Goal: Use online tool/utility: Utilize a website feature to perform a specific function

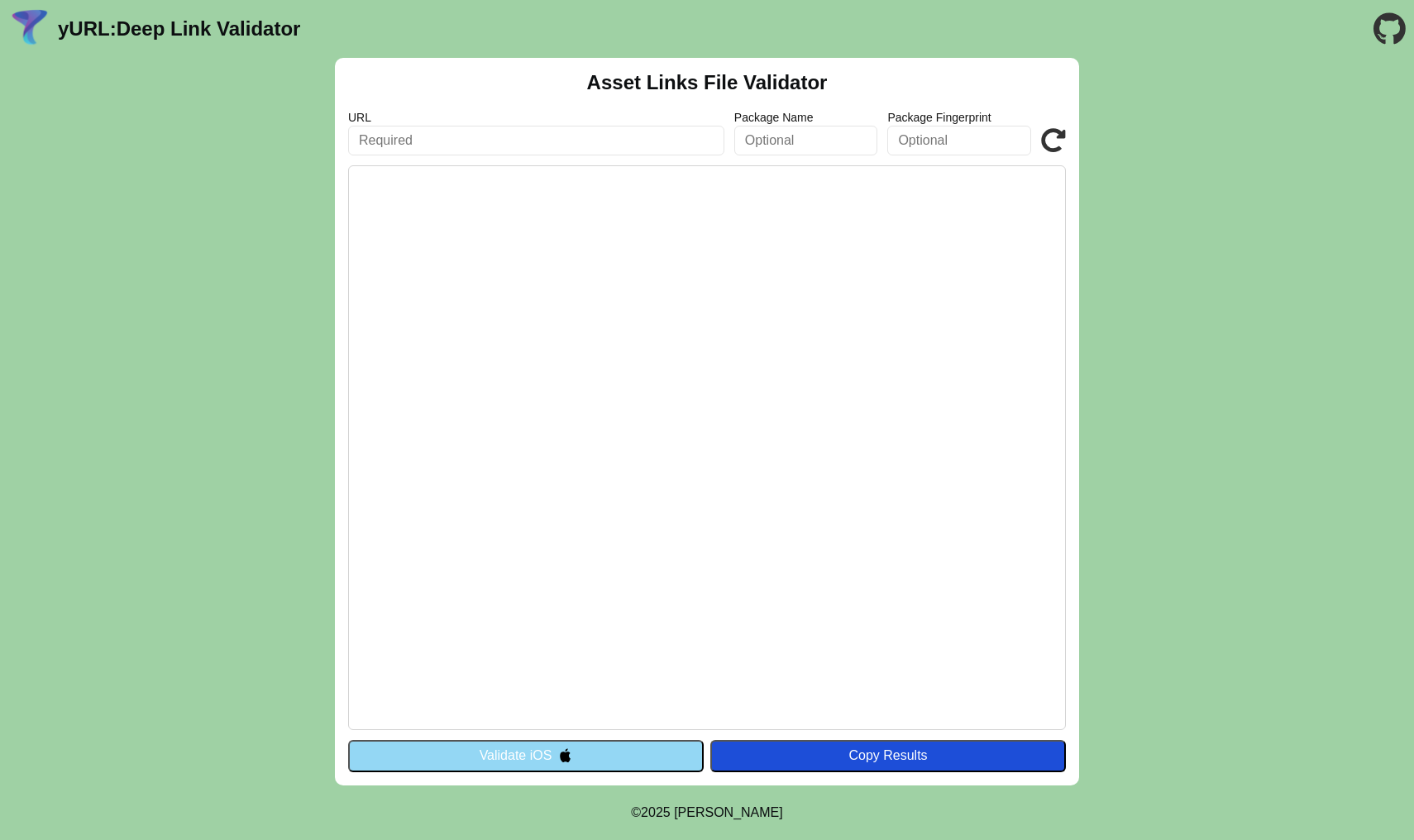
click at [656, 142] on input "text" at bounding box center [536, 141] width 376 height 30
click at [669, 756] on button "Validate iOS" at bounding box center [525, 755] width 355 height 32
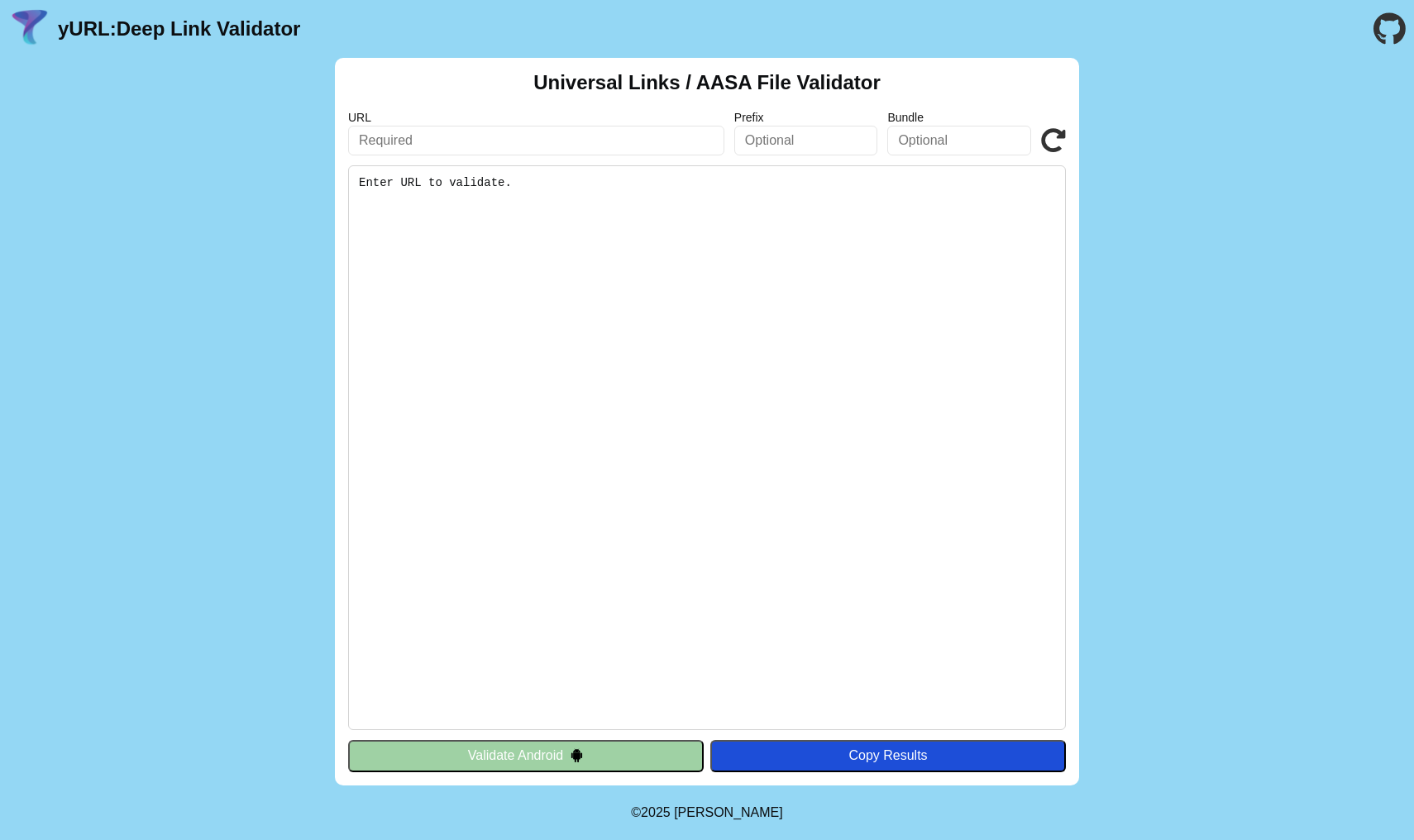
click at [607, 755] on button "Validate Android" at bounding box center [525, 755] width 355 height 32
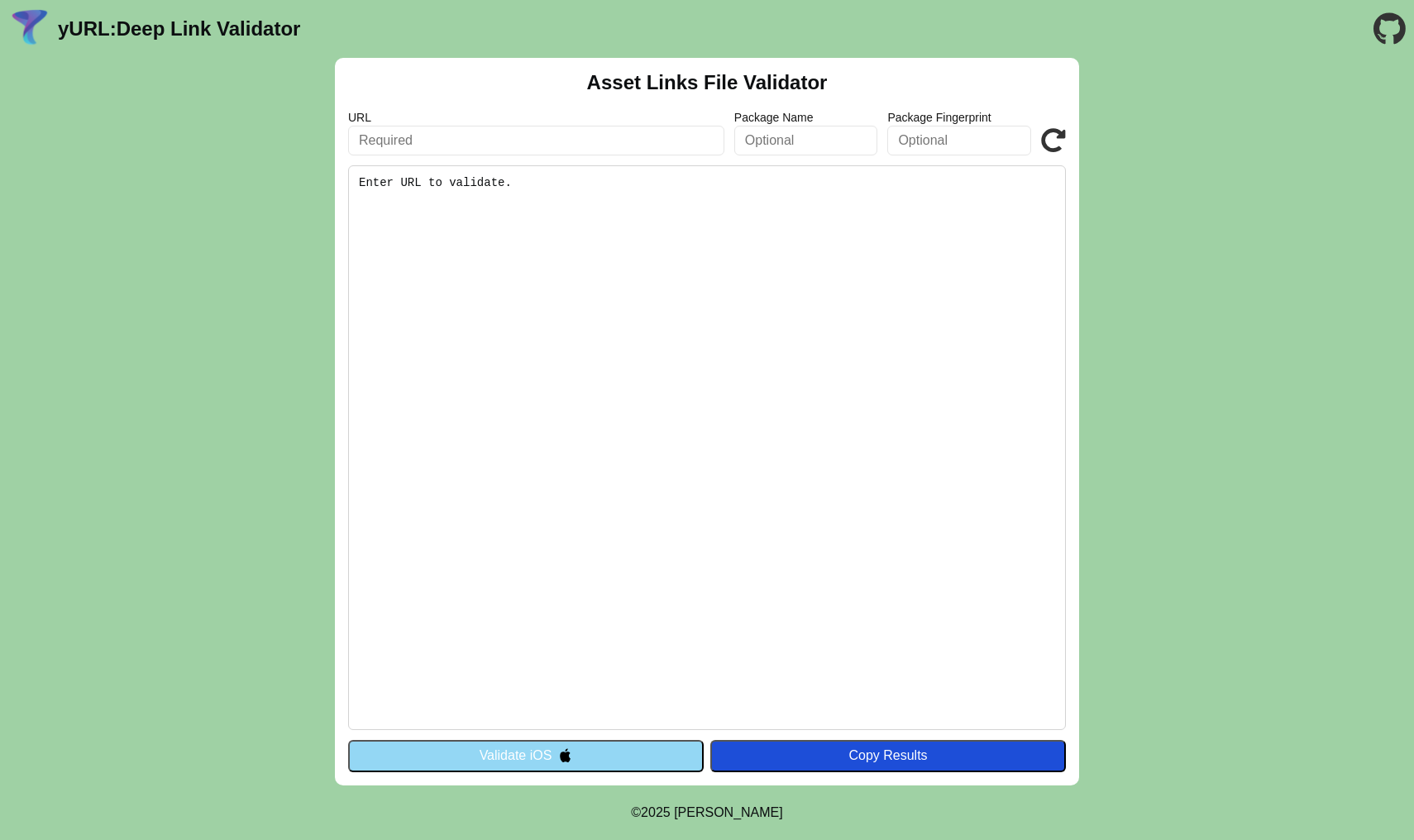
click at [668, 135] on input "text" at bounding box center [536, 141] width 376 height 30
type input "[URL][DOMAIN_NAME]"
click button "Validate" at bounding box center [0, 0] width 0 height 0
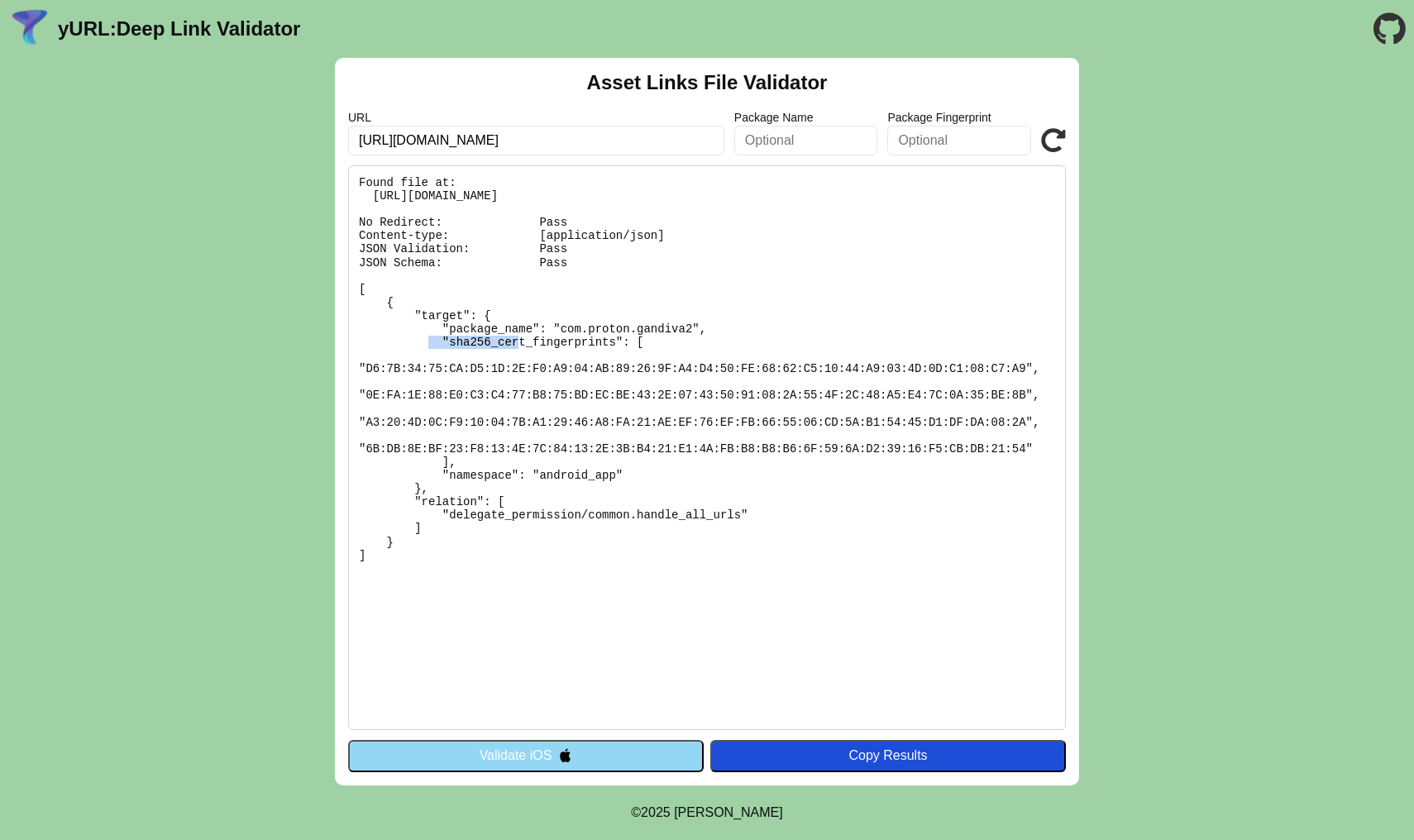
drag, startPoint x: 558, startPoint y: 325, endPoint x: 645, endPoint y: 327, distance: 87.0
click at [645, 327] on pre "Found file at: [URL][DOMAIN_NAME] No Redirect: Pass Content-type: [application/…" at bounding box center [706, 447] width 718 height 564
drag, startPoint x: 693, startPoint y: 328, endPoint x: 560, endPoint y: 331, distance: 133.0
click at [560, 331] on pre "Found file at: https://agat.gandiva.ru/.well-known/assetlinks.json No Redirect:…" at bounding box center [706, 447] width 718 height 564
copy pre "com.proton.gandiva2"
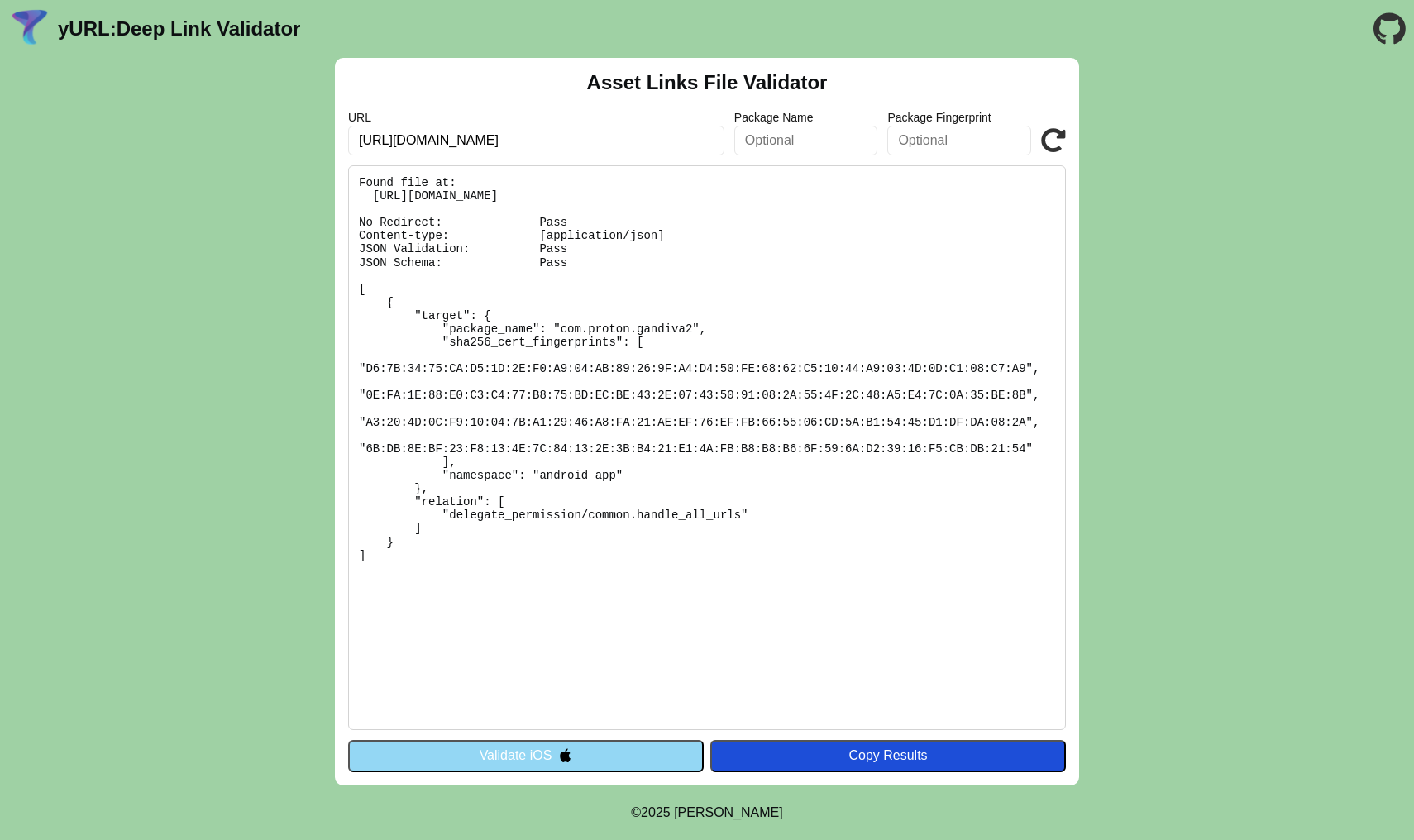
click at [775, 133] on input "text" at bounding box center [806, 141] width 144 height 30
paste input "com.proton.gandiva2"
type input "com.proton.gandiva2"
drag, startPoint x: 365, startPoint y: 446, endPoint x: 1026, endPoint y: 447, distance: 661.0
click at [1026, 447] on pre "Found file at: https://agat.gandiva.ru/.well-known/assetlinks.json No Redirect:…" at bounding box center [706, 447] width 718 height 564
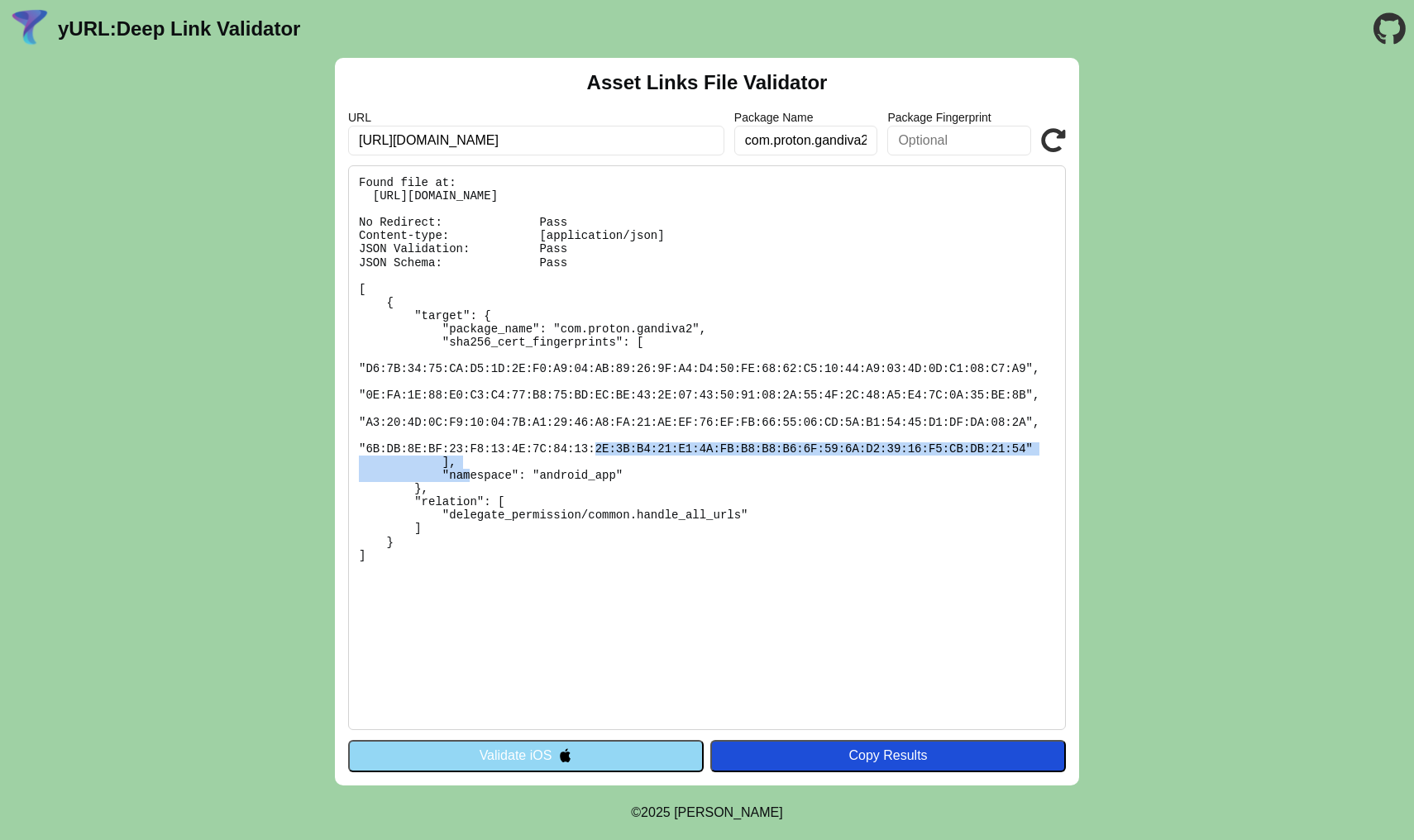
copy pre "6B:DB:8E:BF:23:F8:13:4E:7C:84:13:2E:3B:B4:21:E1:4A:FB:B8:B8:B6:6F:59:6A:D2:39:1…"
click at [964, 140] on input "text" at bounding box center [959, 141] width 144 height 30
paste input "6B:DB:8E:BF:23:F8:13:4E:7C:84:13:2E:3B:B4:21:E1:4A:FB:B8:B8:B6:6F:59:6A:D2:39:1…"
type input "6B:DB:8E:BF:23:F8:13:4E:7C:84:13:2E:3B:B4:21:E1:4A:FB:B8:B8:B6:6F:59:6A:D2:39:1…"
click at [1058, 143] on icon at bounding box center [1053, 140] width 25 height 25
